Goal: Task Accomplishment & Management: Manage account settings

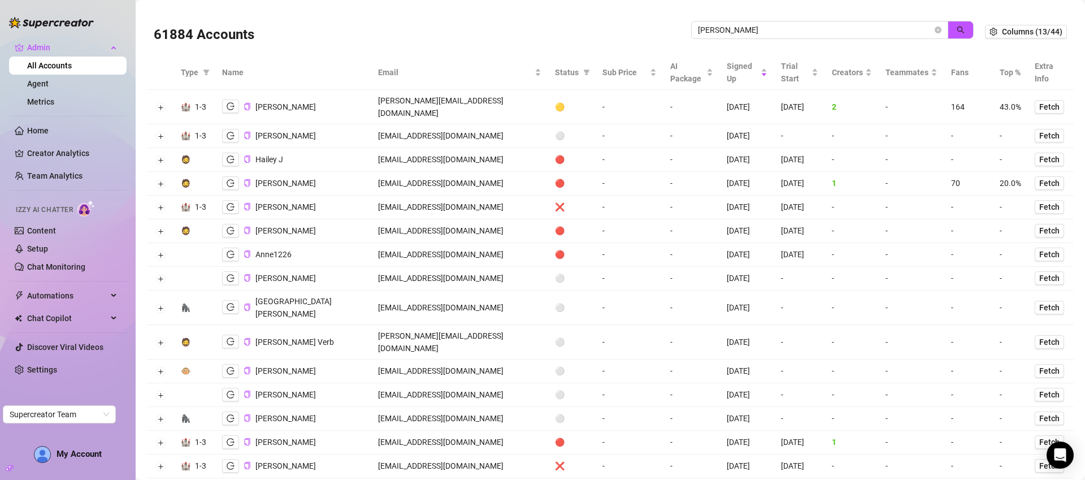
scroll to position [1015, 0]
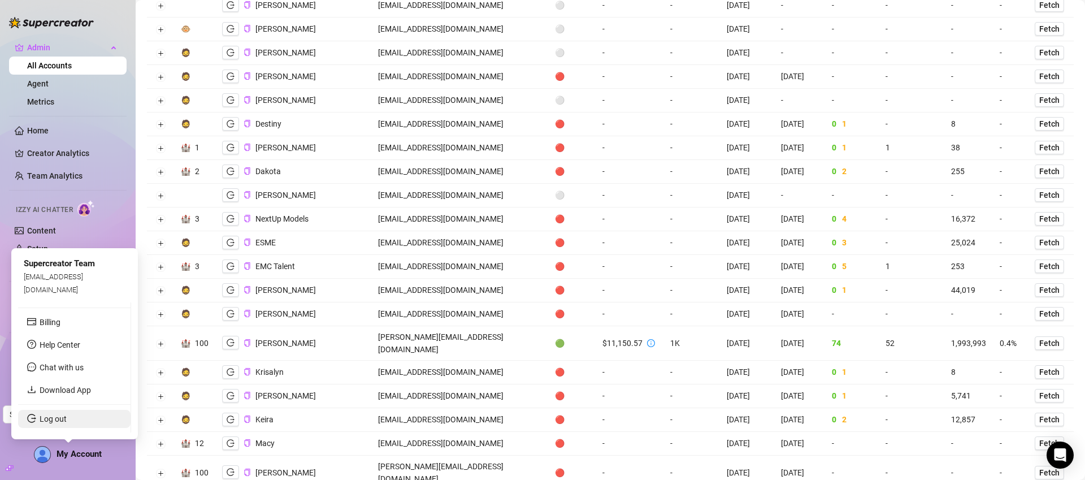
click at [62, 422] on link "Log out" at bounding box center [53, 418] width 27 height 9
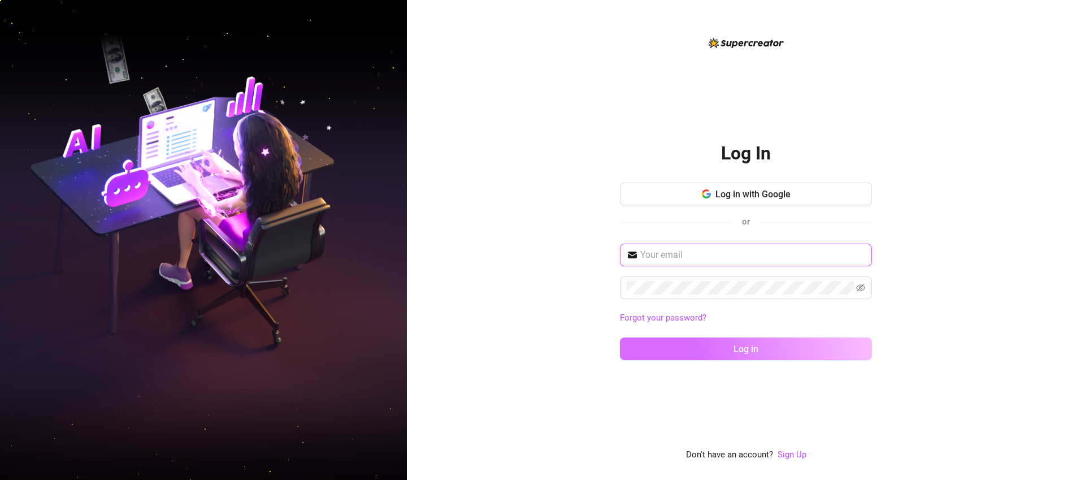
type input "josephoh2011@gmail.com"
click at [797, 349] on button "Log in" at bounding box center [746, 348] width 252 height 23
